Goal: Task Accomplishment & Management: Use online tool/utility

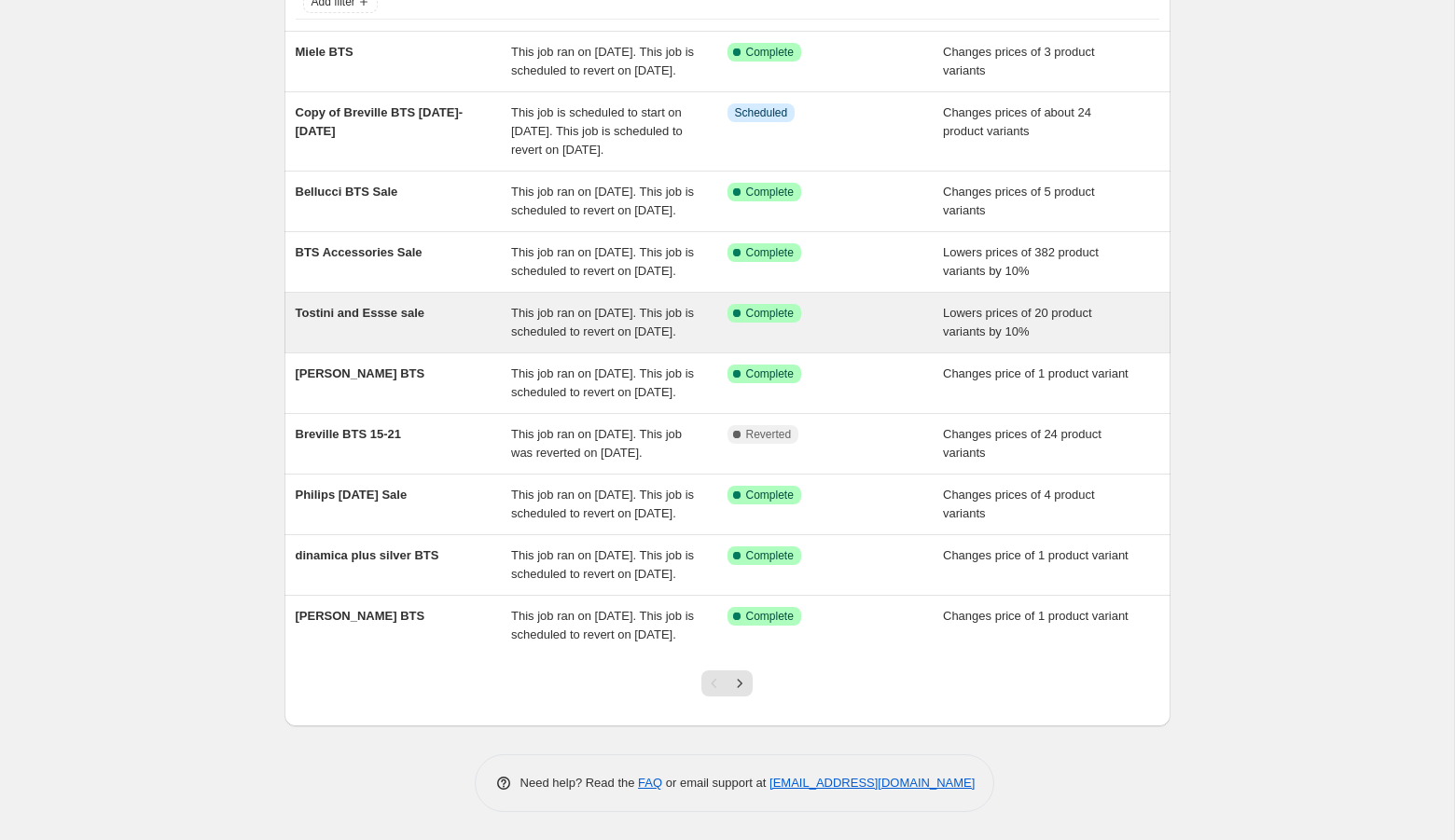
scroll to position [319, 0]
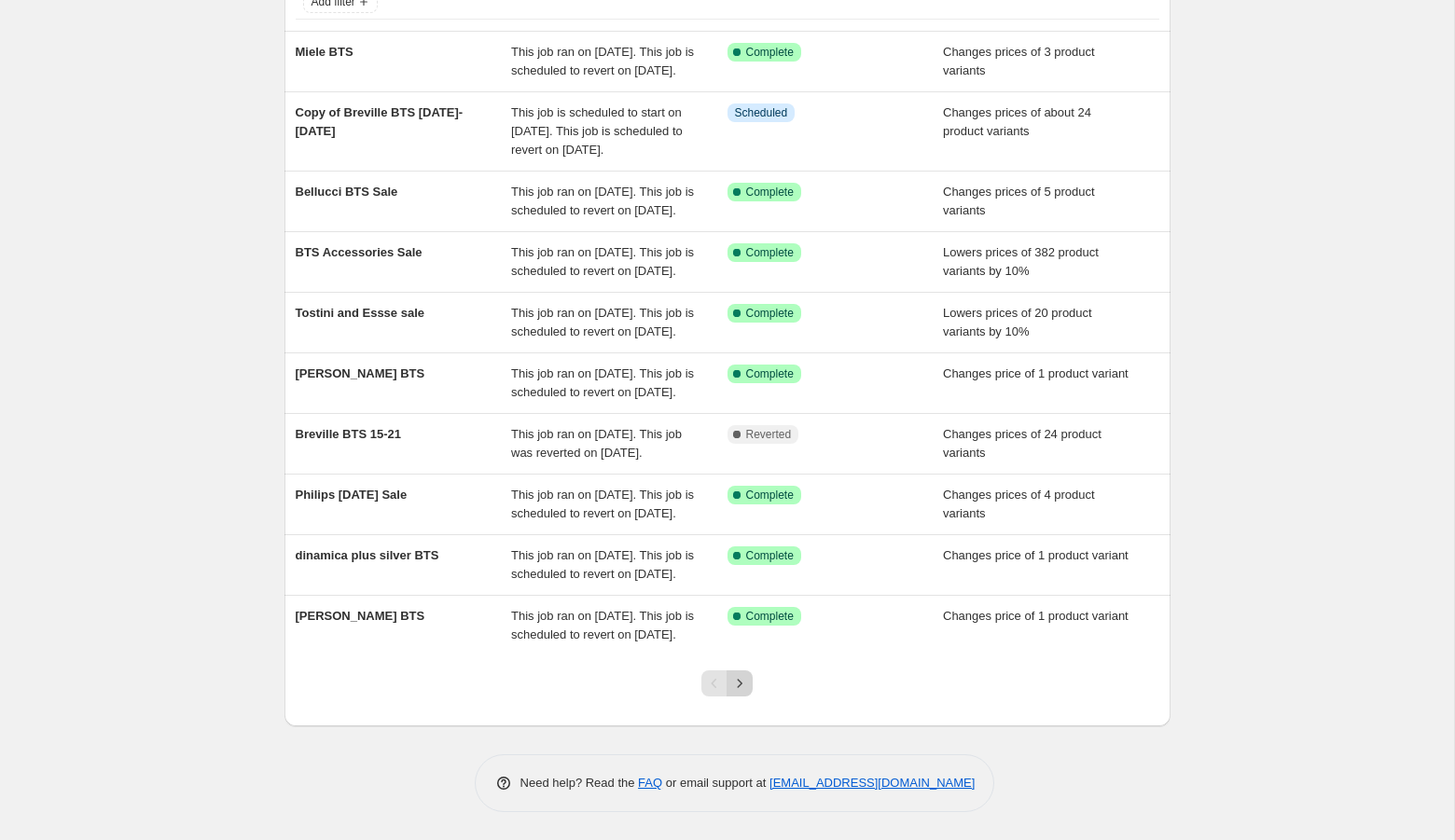
click at [747, 684] on icon "Next" at bounding box center [739, 683] width 18 height 18
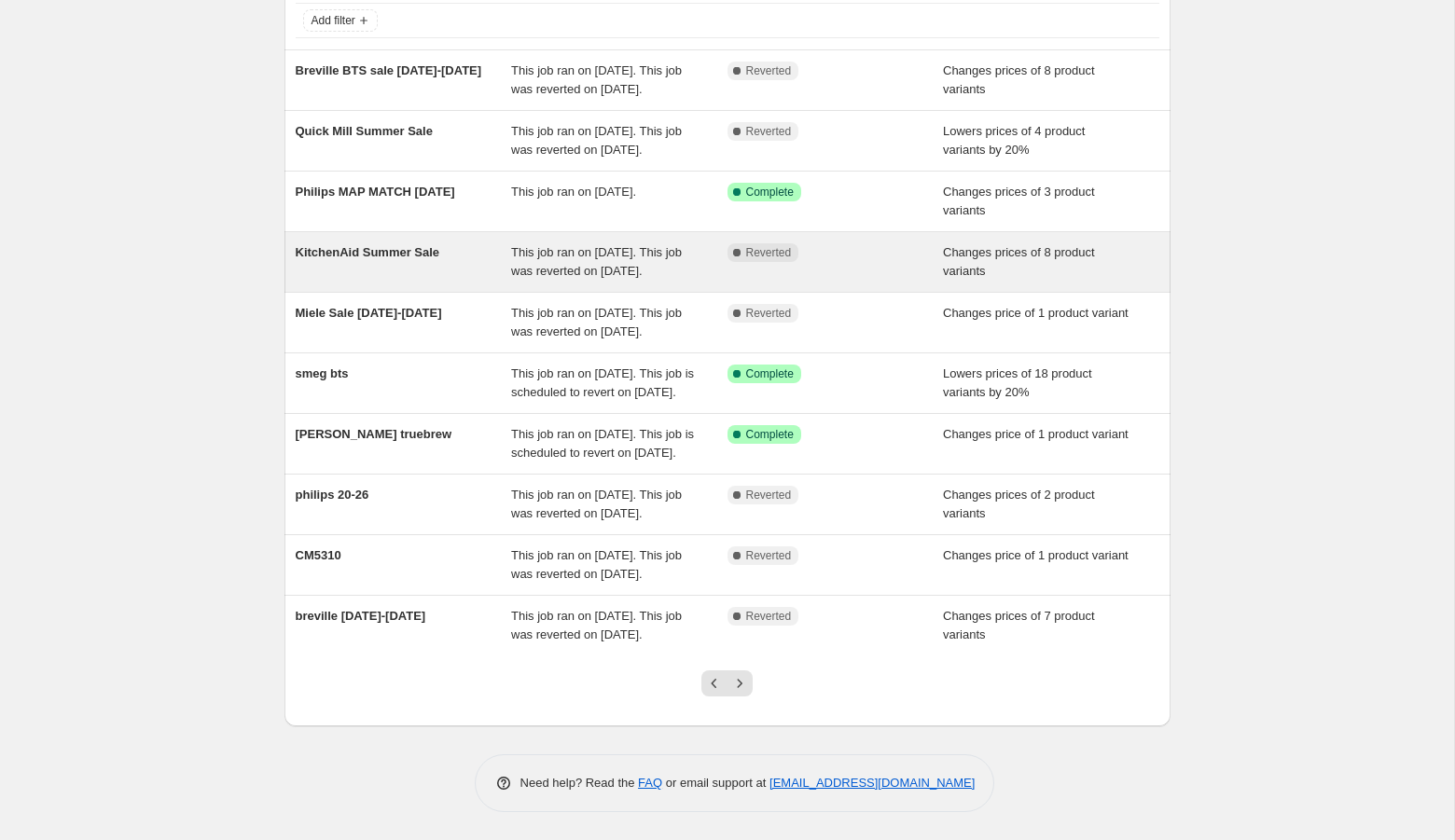
scroll to position [283, 0]
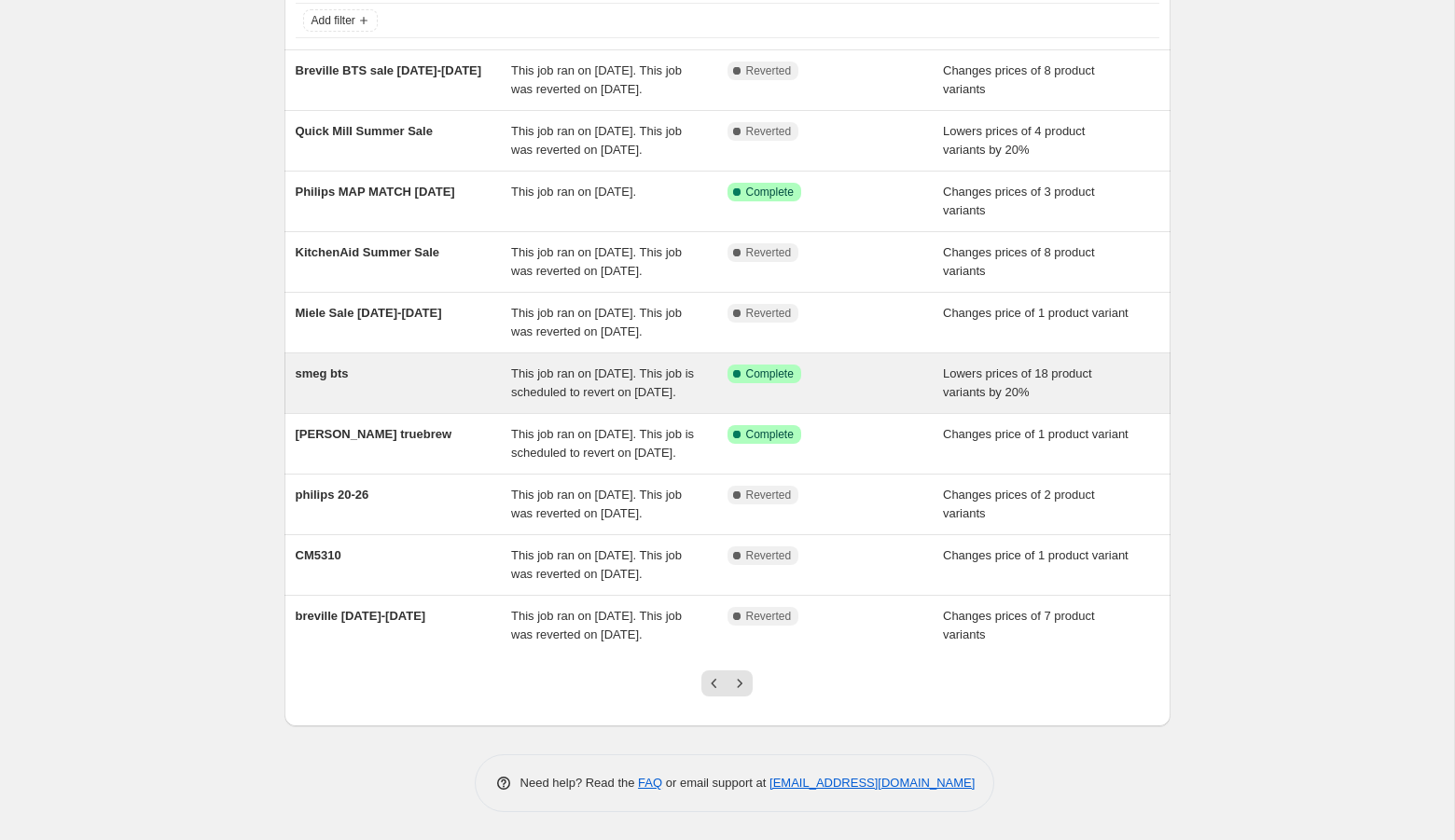
click at [399, 365] on div "smeg bts" at bounding box center [403, 383] width 217 height 38
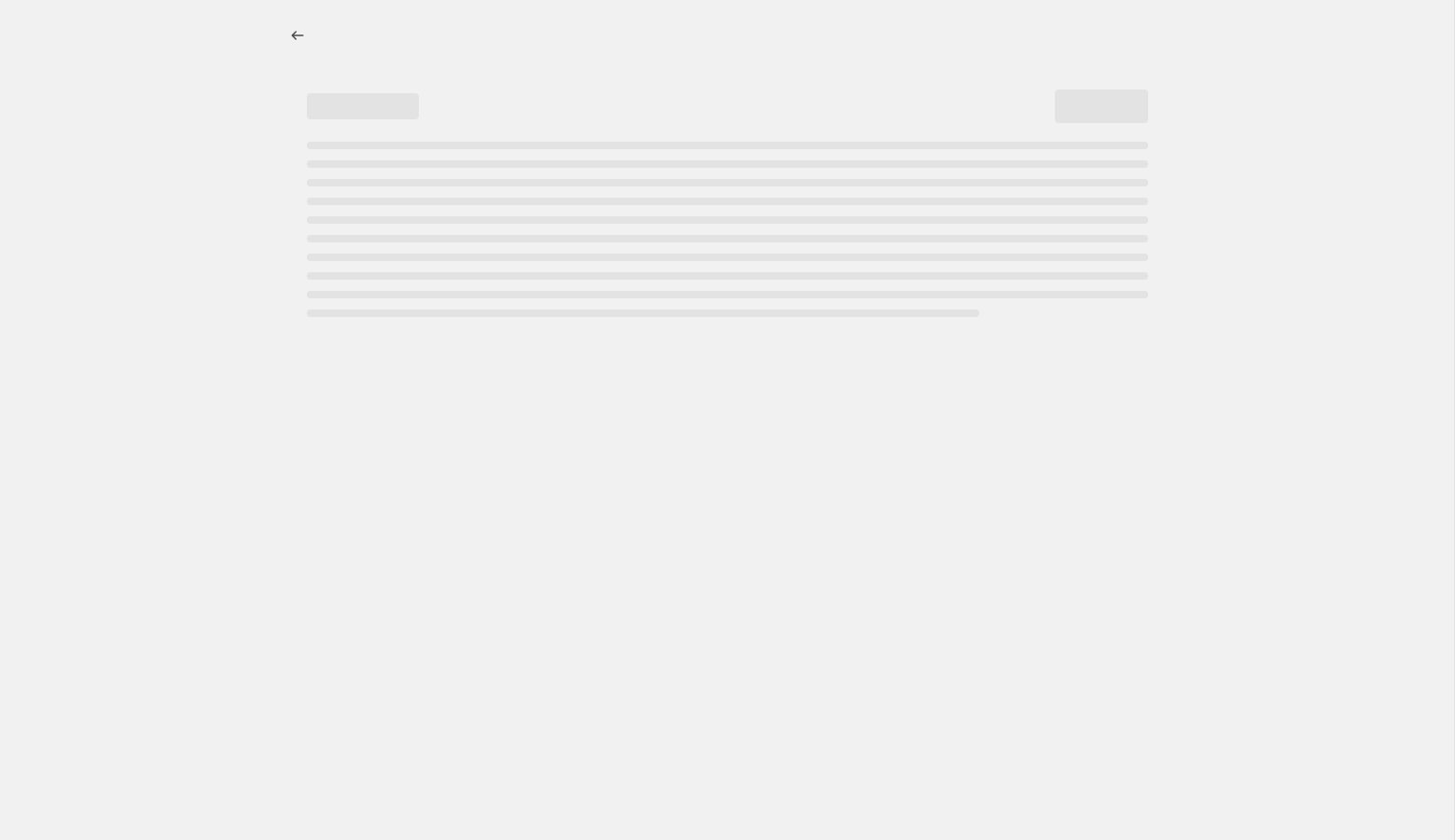
select select "percentage"
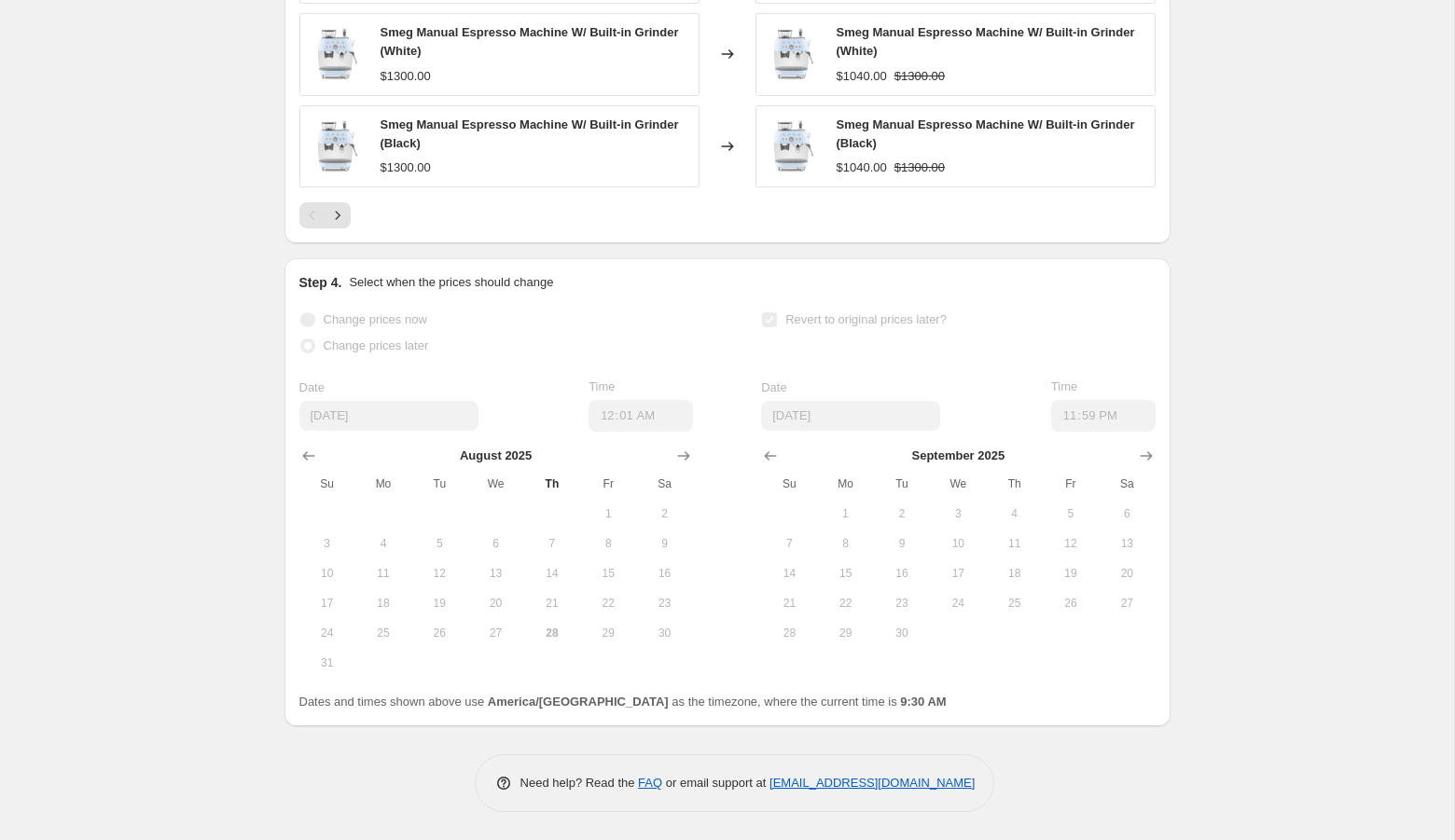
scroll to position [1998, 0]
